Goal: Information Seeking & Learning: Understand process/instructions

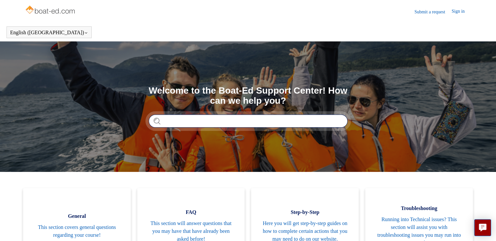
click at [171, 122] on input "Search" at bounding box center [248, 120] width 199 height 13
type input "*********"
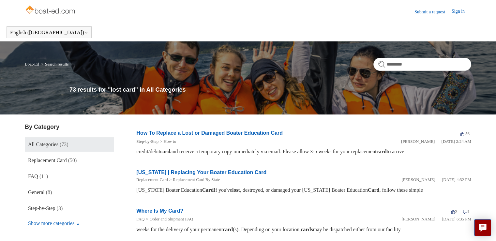
click at [212, 132] on link "How To Replace a Lost or Damaged Boater Education Card" at bounding box center [209, 133] width 146 height 6
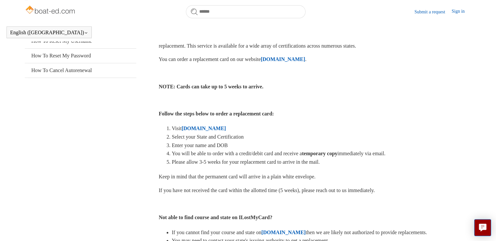
scroll to position [112, 0]
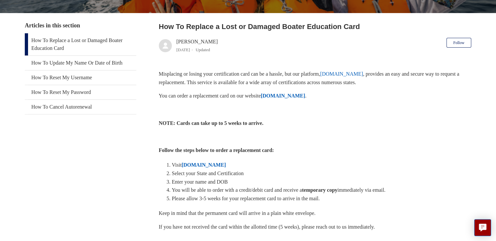
click at [204, 162] on strong "[DOMAIN_NAME]" at bounding box center [204, 165] width 44 height 6
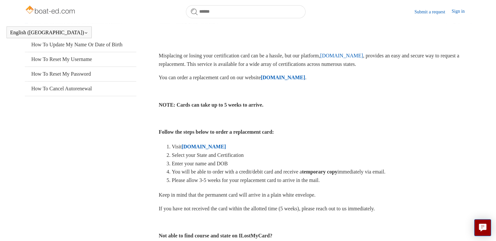
scroll to position [130, 0]
